Goal: Information Seeking & Learning: Find specific page/section

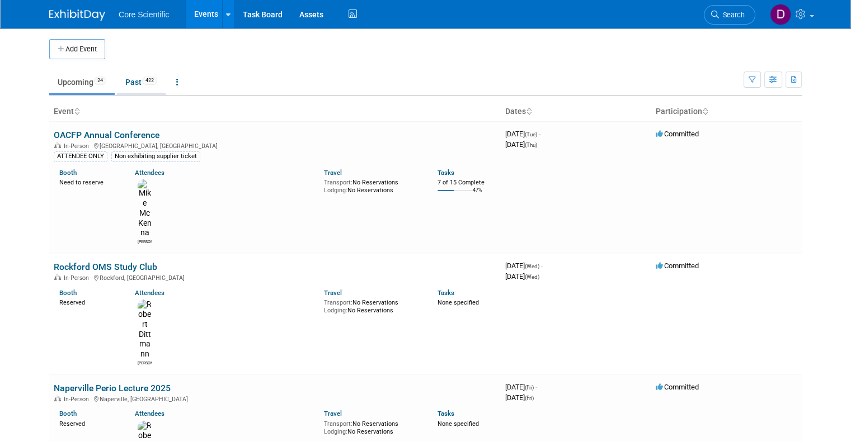
click at [125, 84] on link "Past 422" at bounding box center [141, 82] width 49 height 21
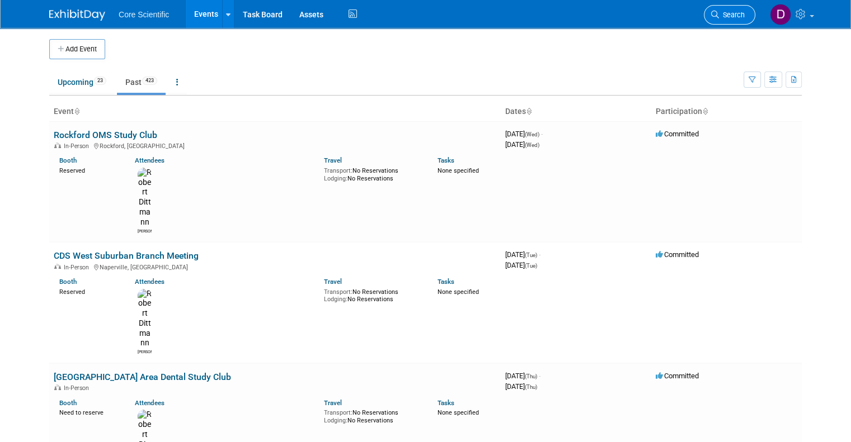
click at [745, 17] on span "Search" at bounding box center [732, 15] width 26 height 8
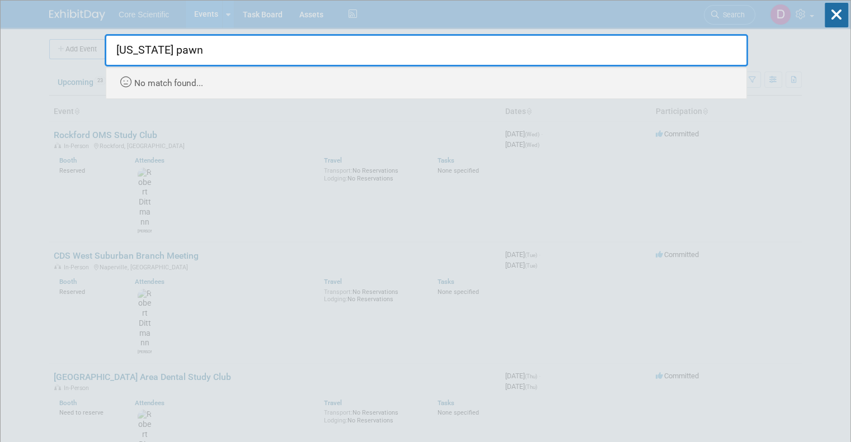
click at [114, 53] on input "texas pawn" at bounding box center [426, 50] width 643 height 32
click at [179, 50] on input "Texas pawn" at bounding box center [426, 50] width 643 height 32
click at [150, 51] on input "Texas pawn" at bounding box center [426, 50] width 643 height 32
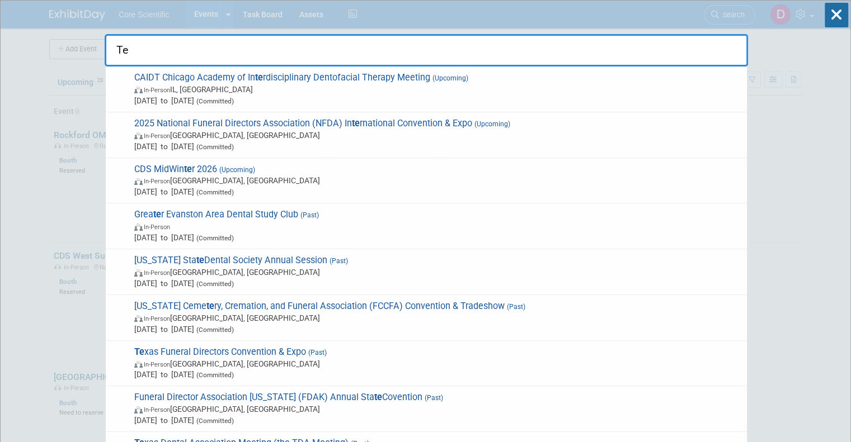
type input "T"
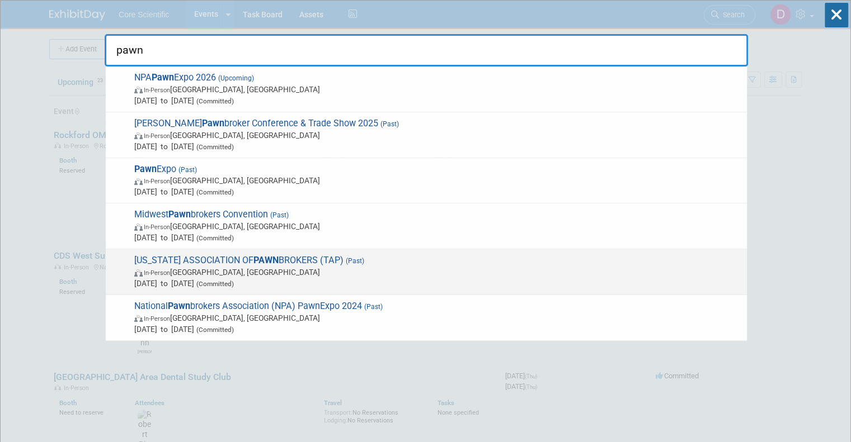
type input "pawn"
click at [253, 257] on strong "PAWN" at bounding box center [265, 260] width 25 height 11
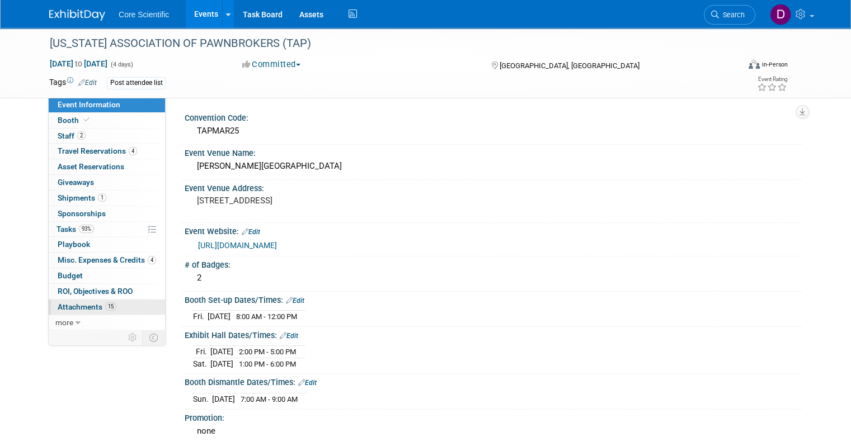
click at [69, 308] on span "Attachments 15" at bounding box center [87, 307] width 59 height 9
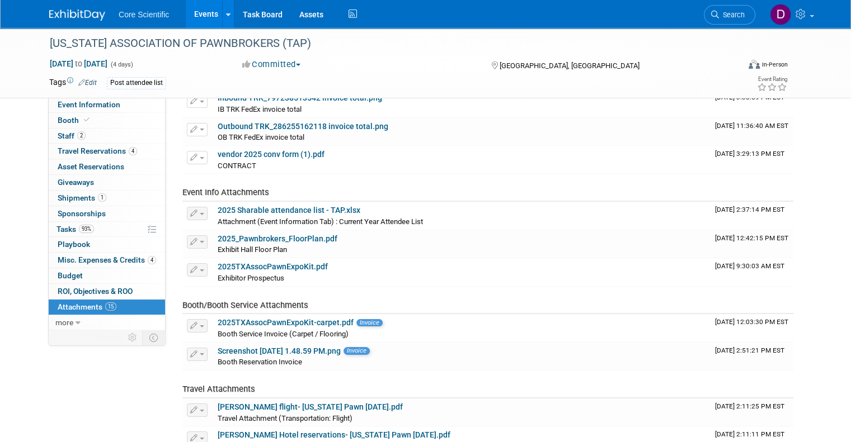
scroll to position [49, 0]
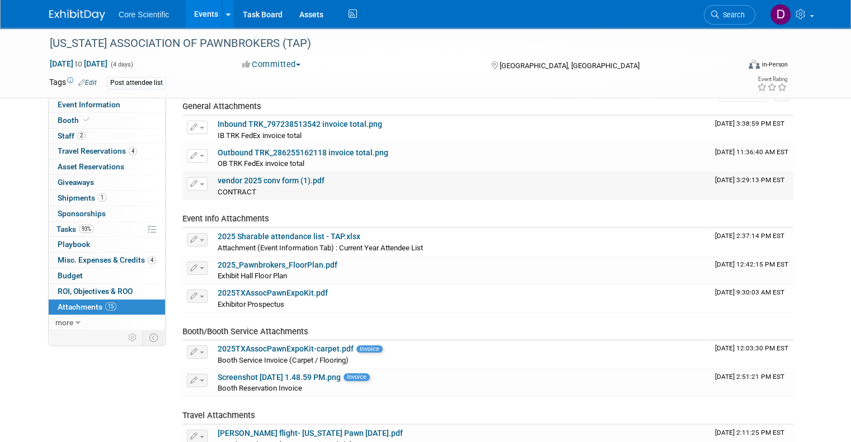
click at [247, 178] on link "vendor 2025 conv form (1).pdf" at bounding box center [271, 180] width 107 height 9
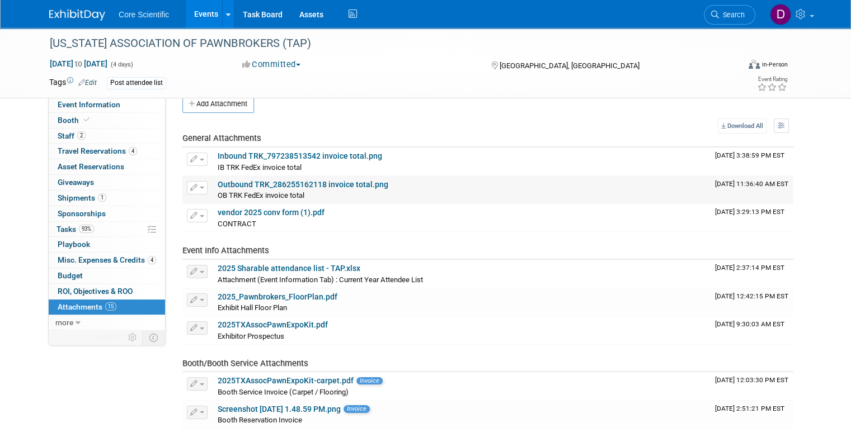
scroll to position [0, 0]
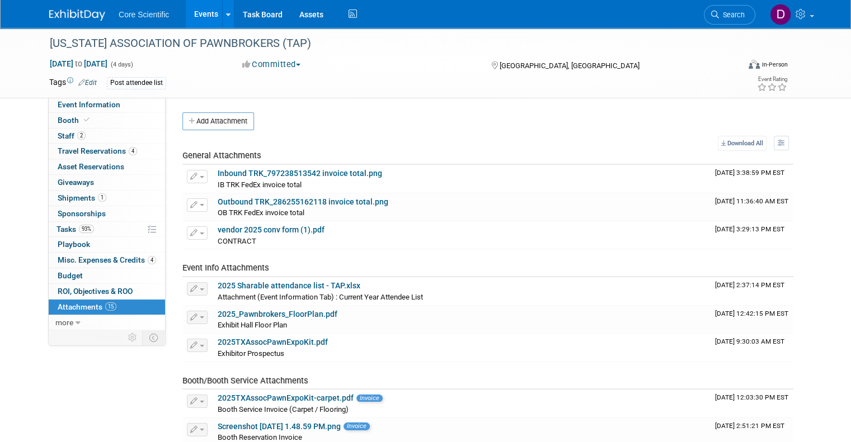
click at [63, 5] on link at bounding box center [83, 9] width 69 height 9
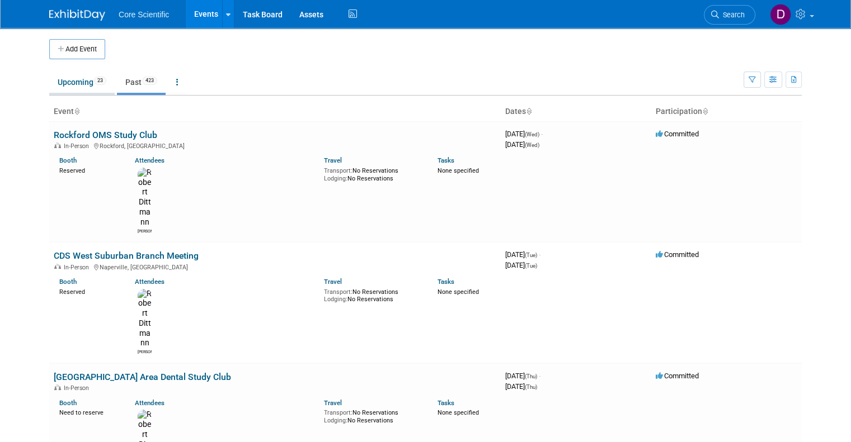
click at [60, 85] on link "Upcoming 23" at bounding box center [81, 82] width 65 height 21
